Goal: Information Seeking & Learning: Learn about a topic

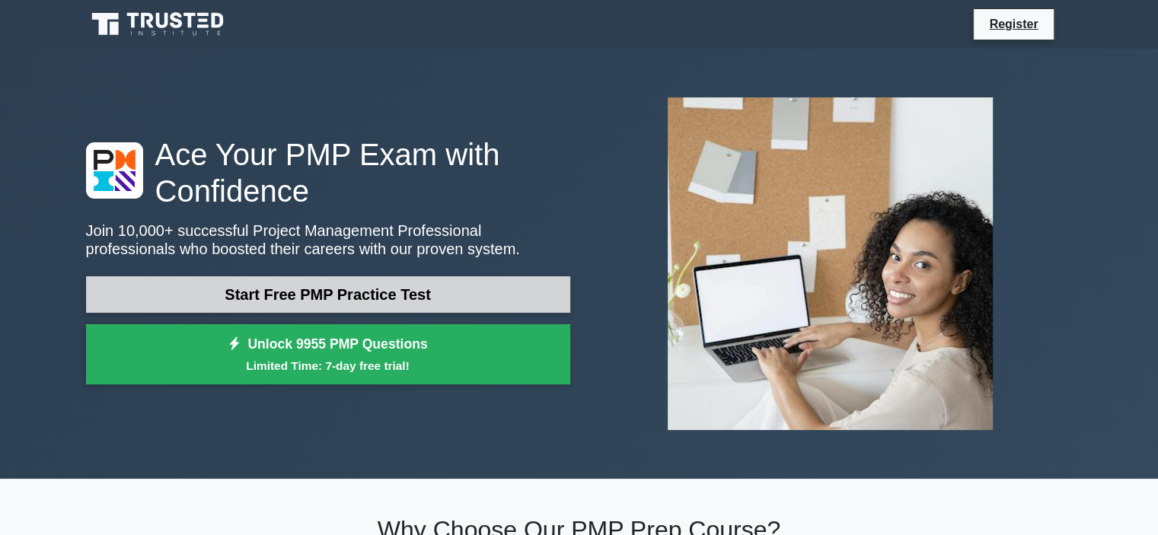
click at [285, 300] on link "Start Free PMP Practice Test" at bounding box center [328, 294] width 484 height 37
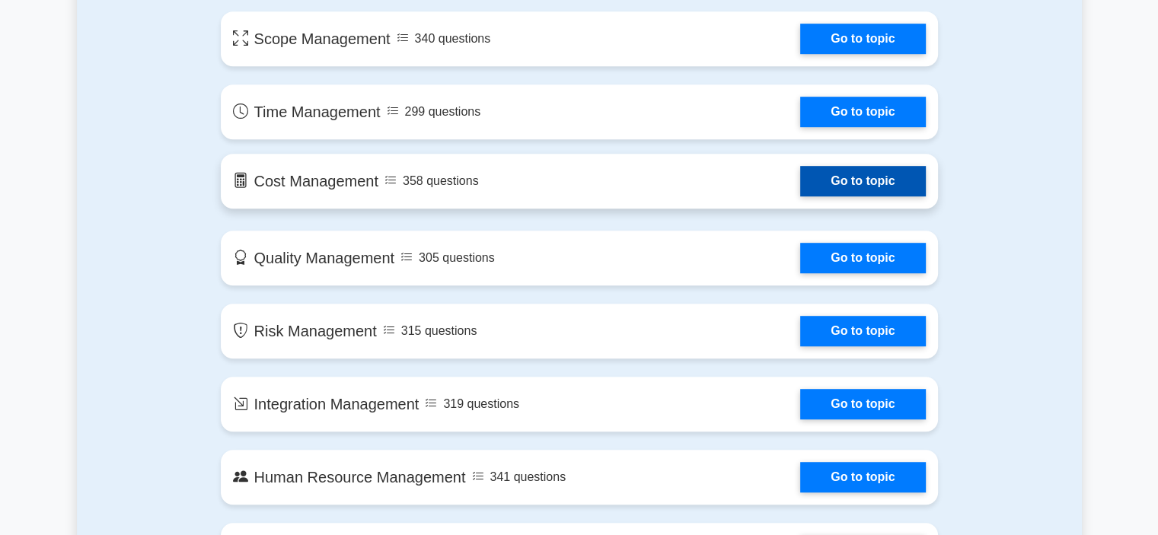
scroll to position [761, 0]
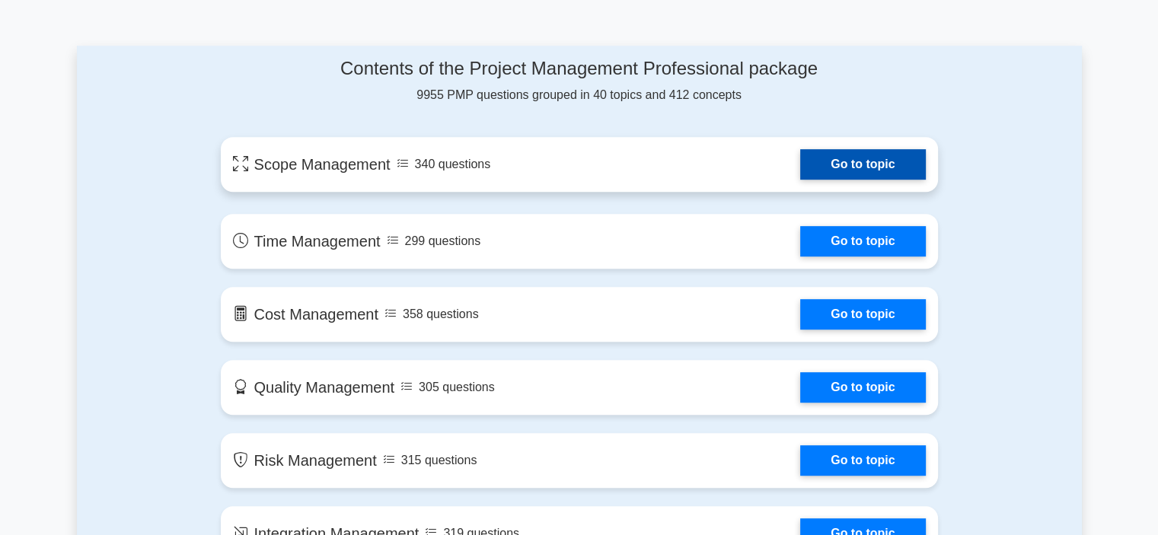
click at [800, 174] on link "Go to topic" at bounding box center [862, 164] width 125 height 30
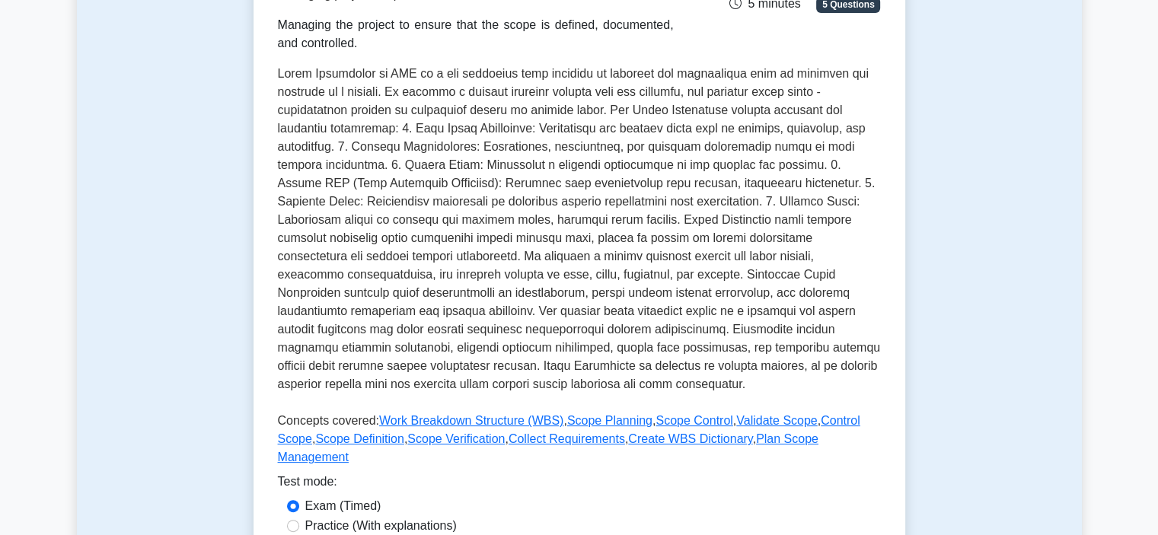
scroll to position [381, 0]
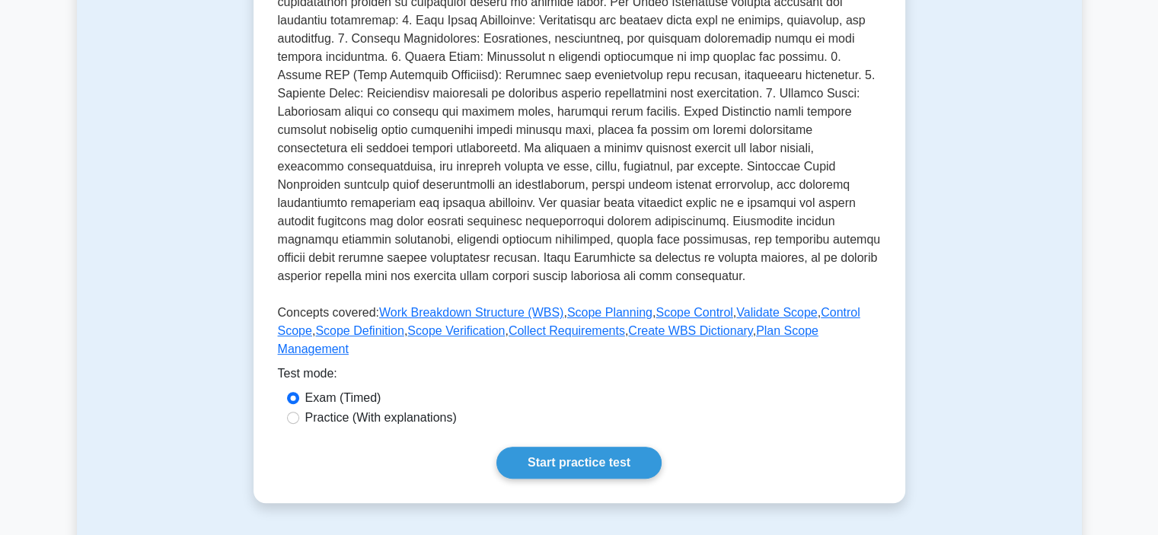
click at [366, 409] on label "Practice (With explanations)" at bounding box center [380, 418] width 151 height 18
click at [299, 412] on input "Practice (With explanations)" at bounding box center [293, 418] width 12 height 12
radio input "true"
click at [543, 453] on link "Start practice test" at bounding box center [578, 463] width 165 height 32
